Goal: Use online tool/utility: Utilize a website feature to perform a specific function

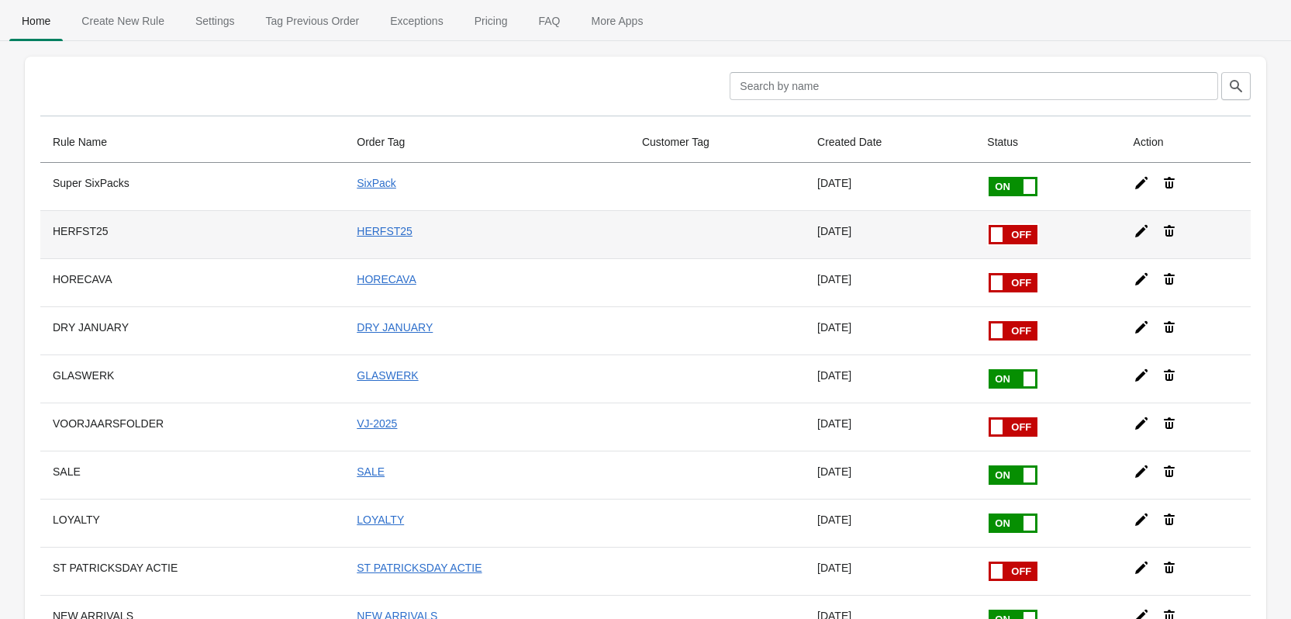
click at [1134, 230] on icon at bounding box center [1142, 231] width 16 height 16
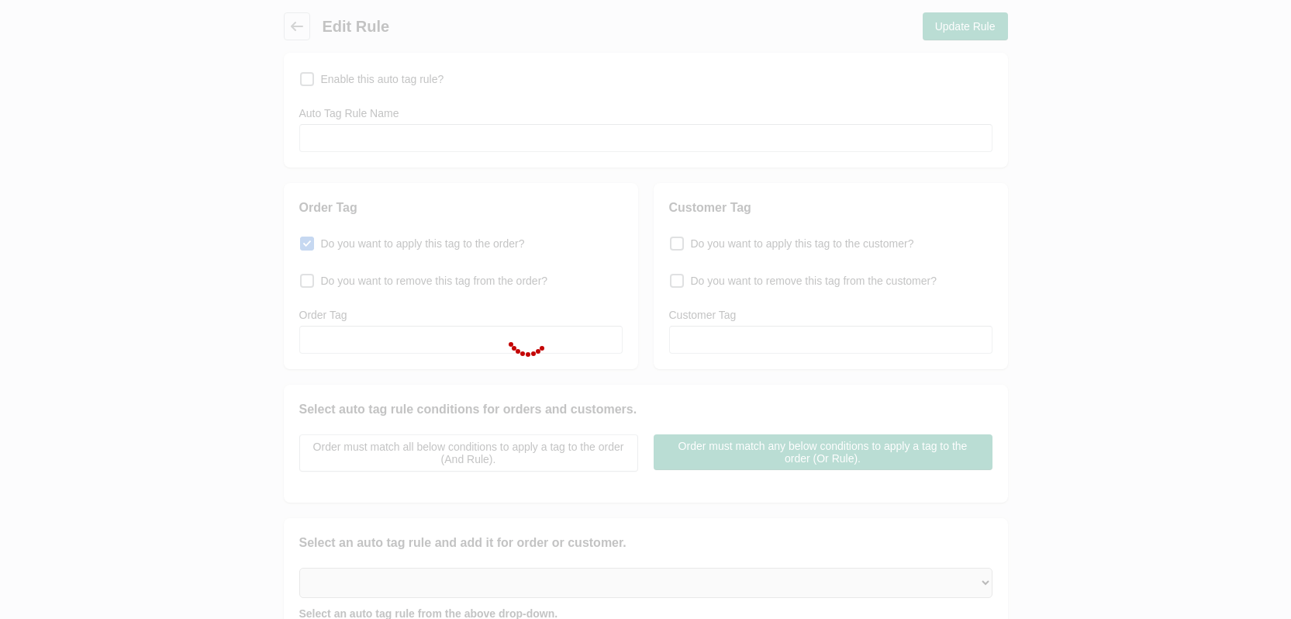
checkbox input "false"
type input "HERFST25"
checkbox input "true"
type input "HERFST25"
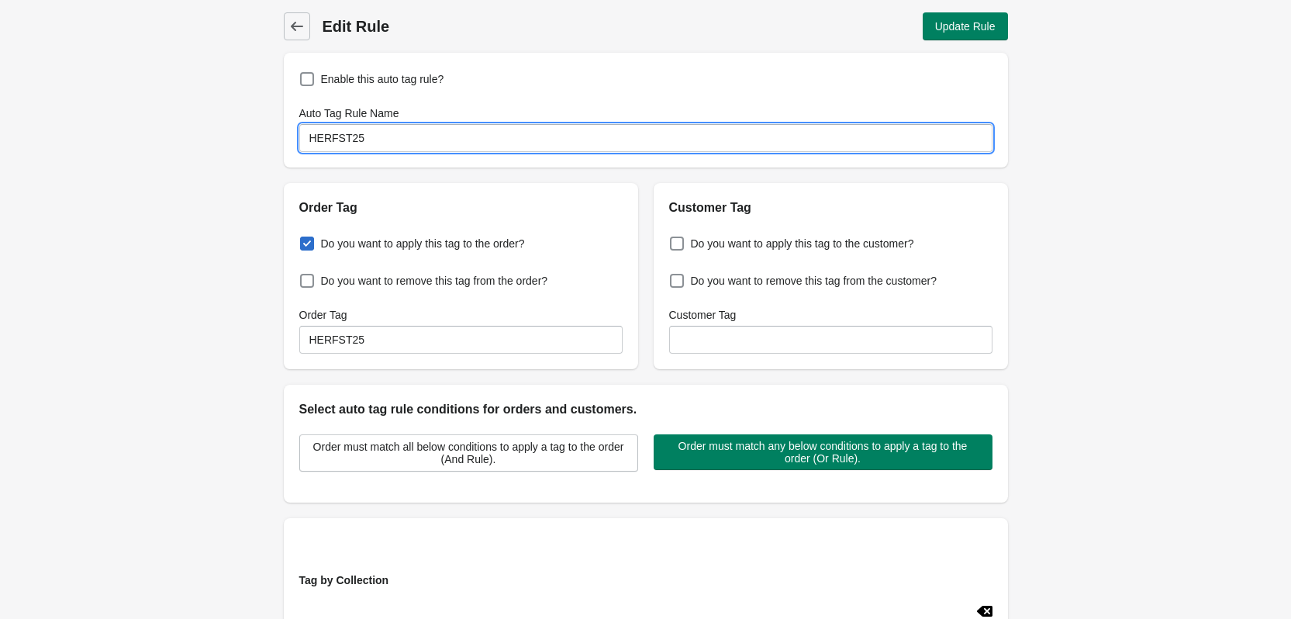
click at [421, 139] on input "HERFST25" at bounding box center [645, 138] width 693 height 28
type input "[DATE]"
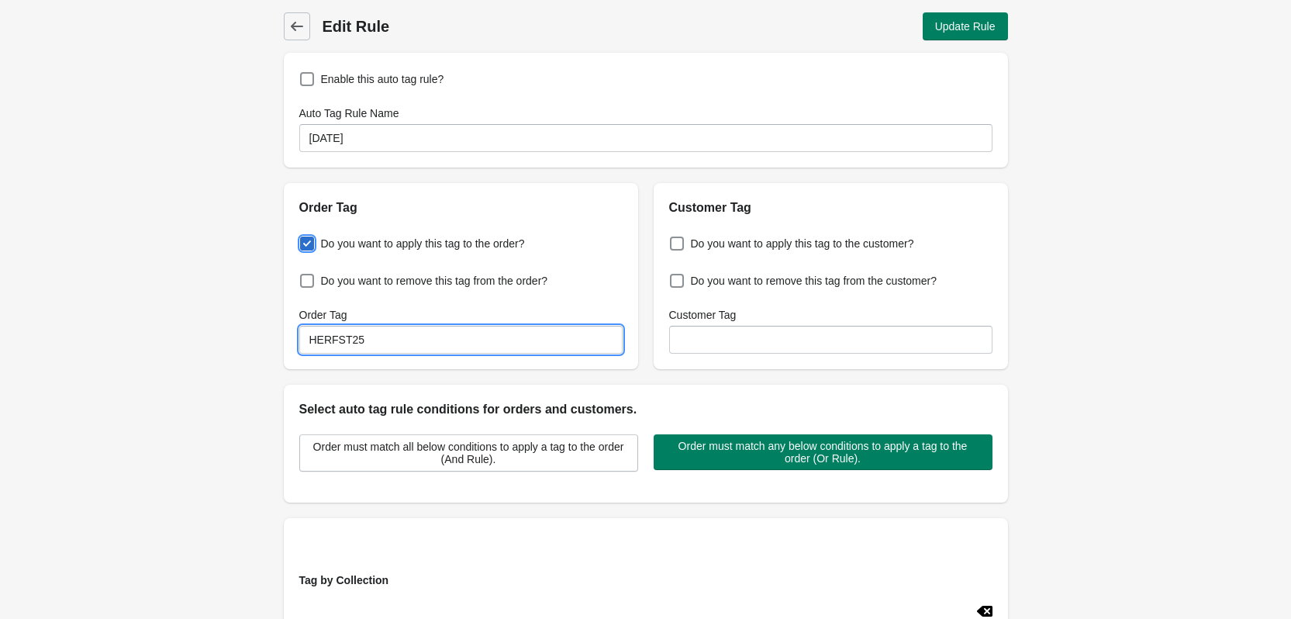
click at [341, 340] on input "HERFST25" at bounding box center [460, 340] width 323 height 28
drag, startPoint x: 346, startPoint y: 340, endPoint x: 233, endPoint y: 326, distance: 113.3
click at [233, 326] on div "Back Edit Rule Update Rule Enable this auto tag rule? Auto Tag Rule Name [DATE]…" at bounding box center [645, 506] width 1291 height 1013
type input "HALLOWEEN25"
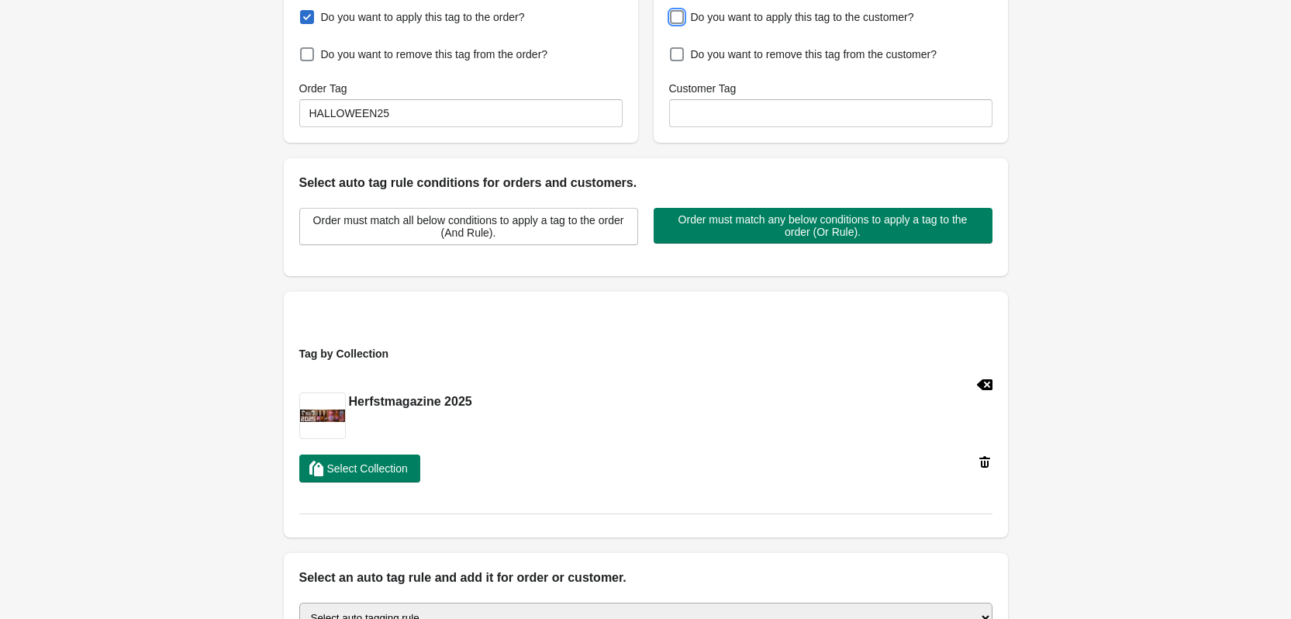
scroll to position [233, 0]
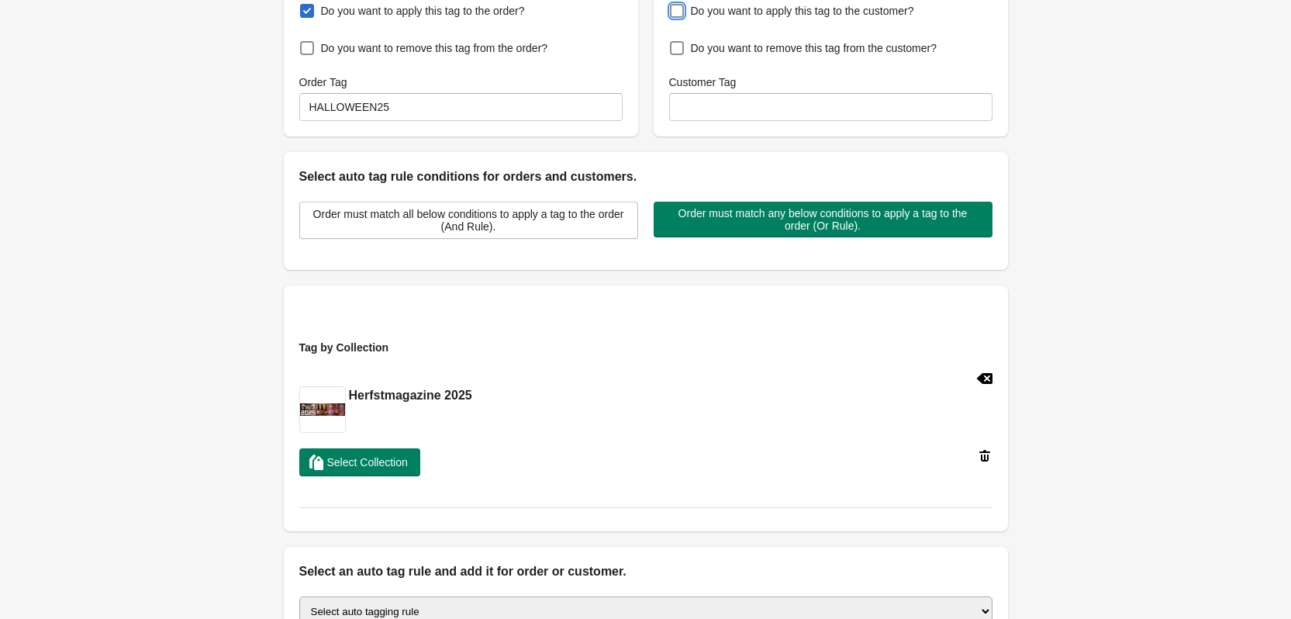
click at [988, 374] on icon at bounding box center [984, 378] width 16 height 11
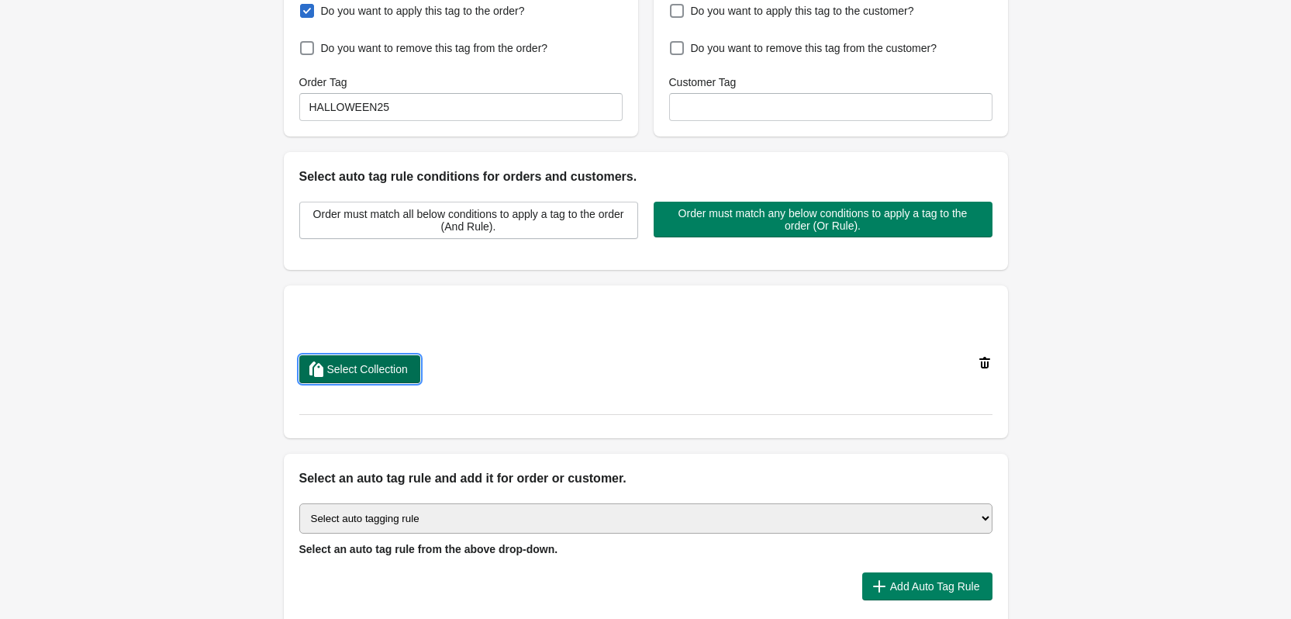
click at [345, 372] on span "Select Collection" at bounding box center [367, 369] width 81 height 12
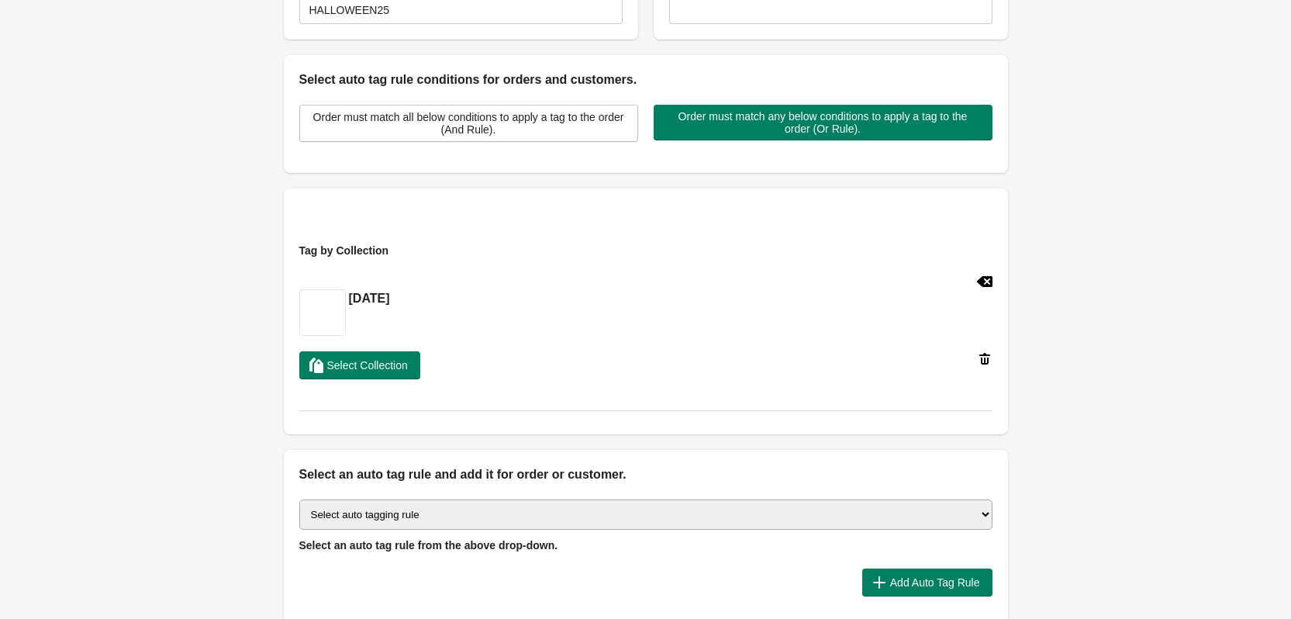
scroll to position [465, 0]
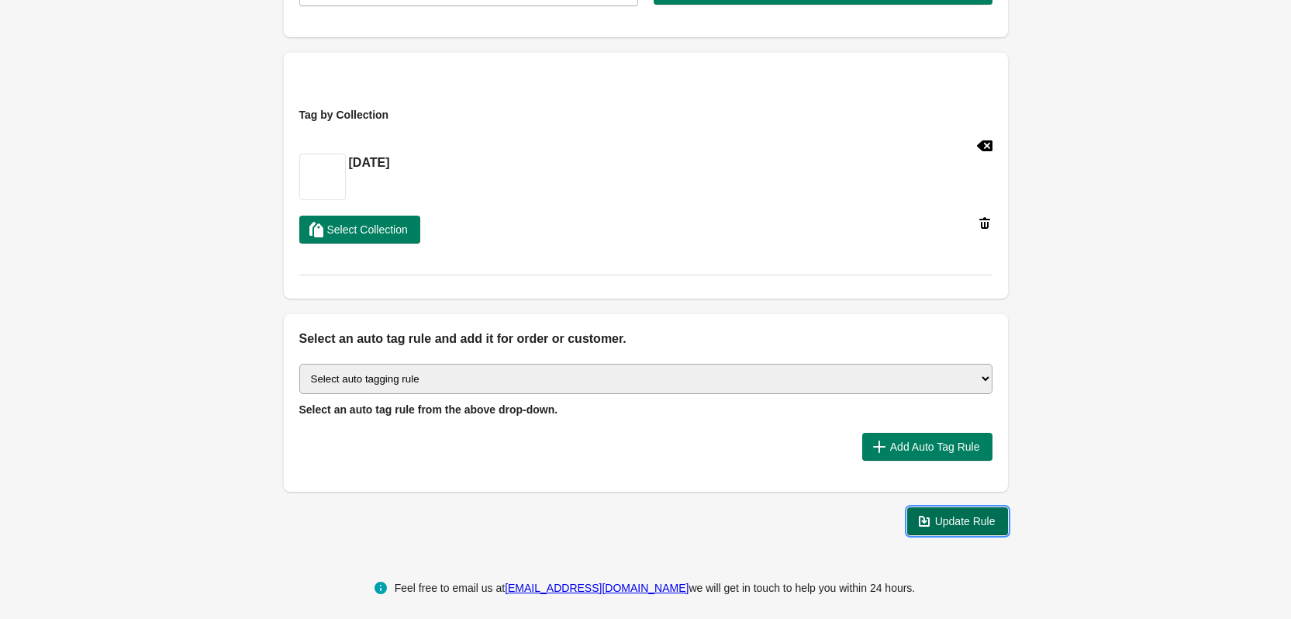
click at [966, 518] on span "Update Rule" at bounding box center [965, 521] width 60 height 12
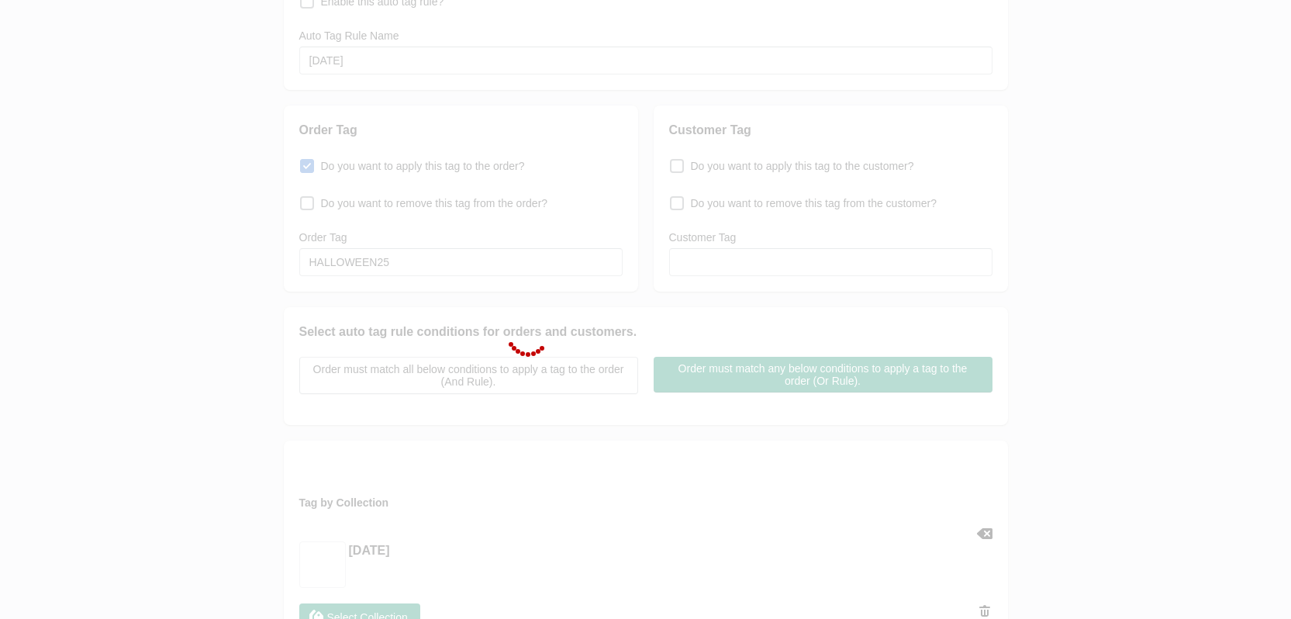
scroll to position [0, 0]
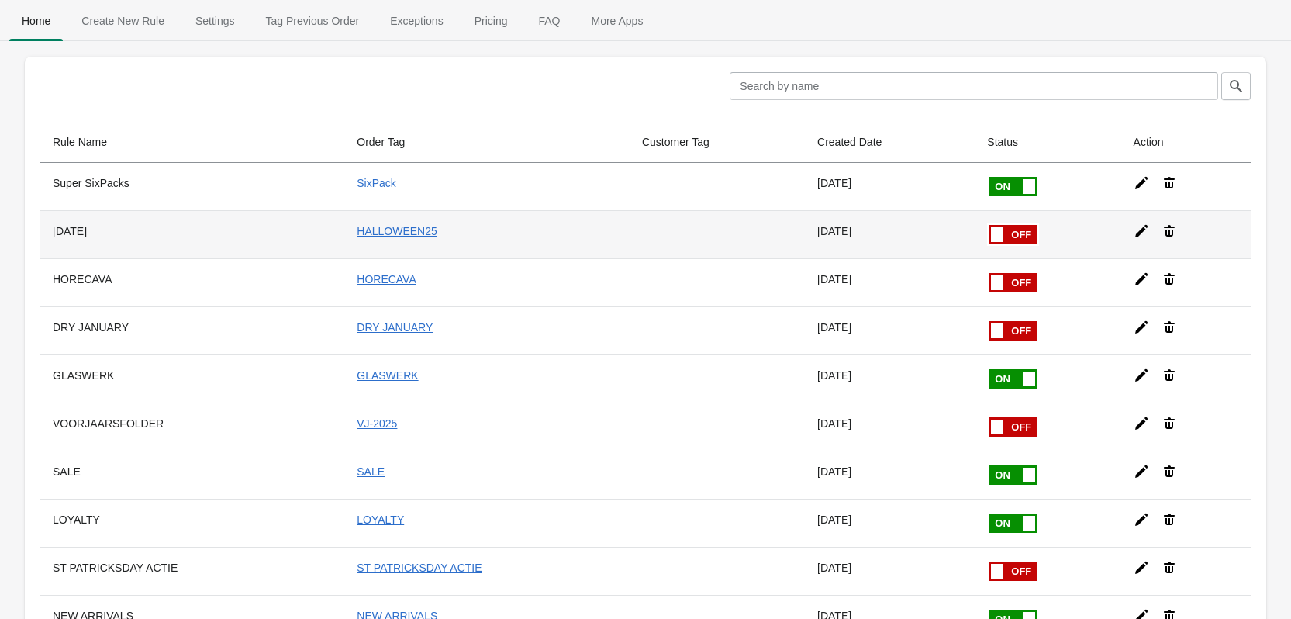
click at [1003, 225] on span at bounding box center [989, 225] width 98 height 0
click at [0, 0] on input "checkbox" at bounding box center [0, 0] width 0 height 0
